Goal: Task Accomplishment & Management: Manage account settings

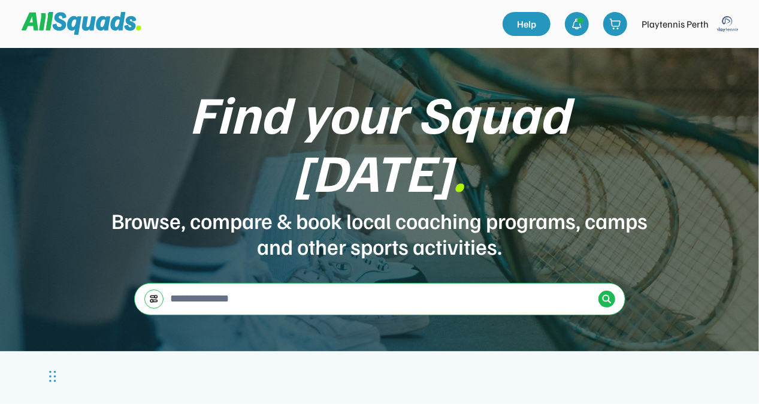
click at [733, 24] on img at bounding box center [728, 24] width 24 height 24
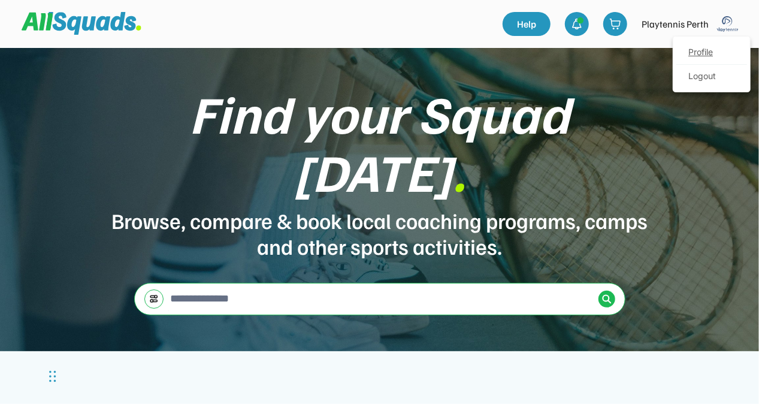
click at [708, 53] on link "Profile" at bounding box center [712, 53] width 71 height 24
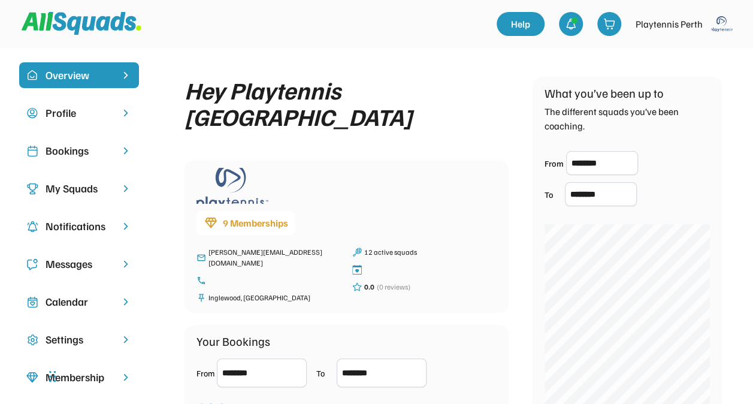
click at [73, 155] on div "Bookings" at bounding box center [79, 151] width 67 height 16
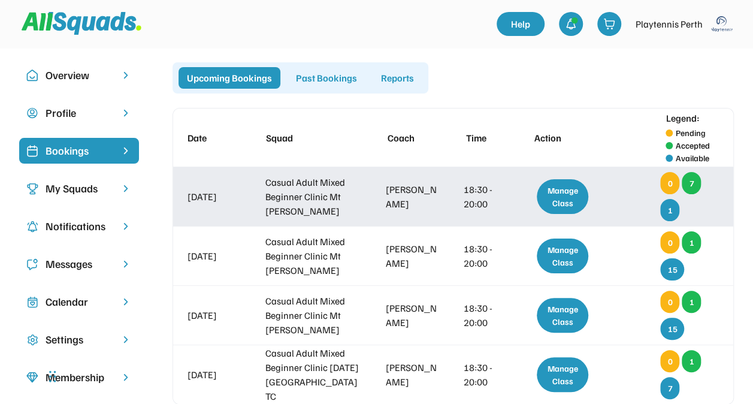
click at [561, 192] on div "Manage Class" at bounding box center [563, 196] width 52 height 35
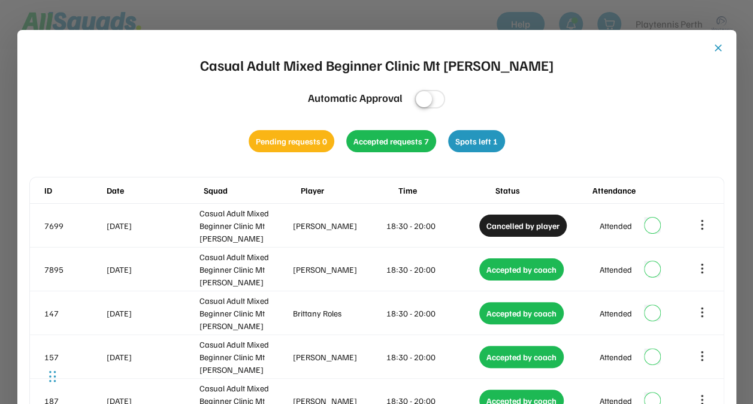
click at [717, 48] on button "close" at bounding box center [719, 48] width 12 height 12
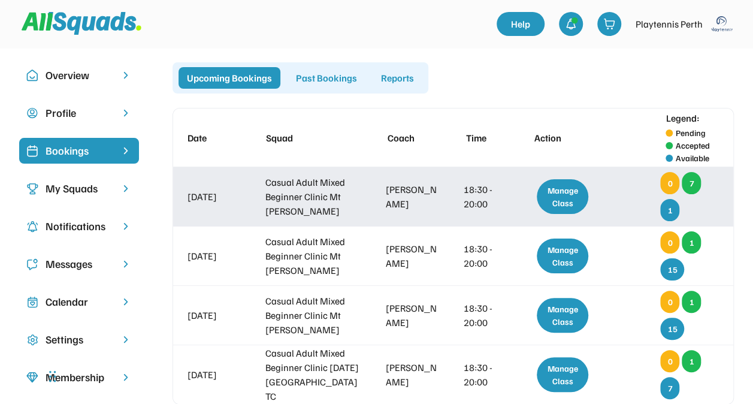
click at [562, 192] on div "Manage Class" at bounding box center [563, 196] width 52 height 35
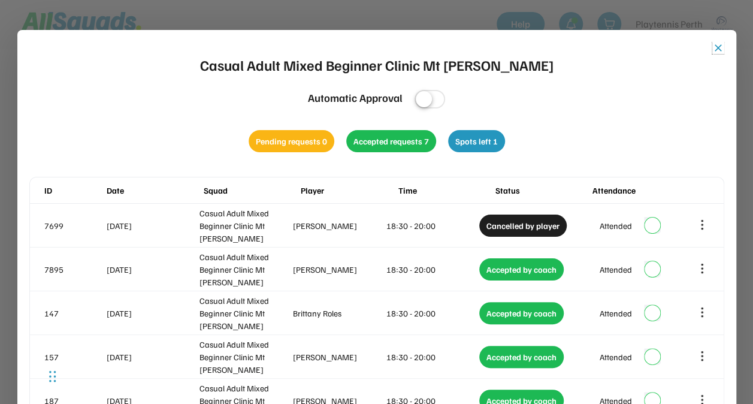
click at [718, 47] on button "close" at bounding box center [719, 48] width 12 height 12
